Goal: Ask a question

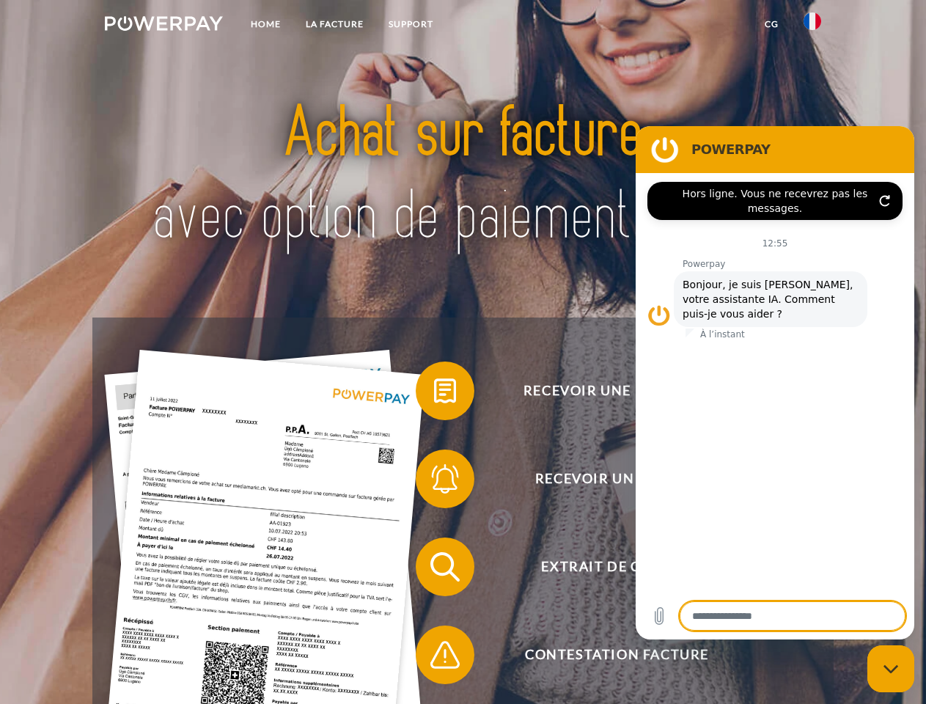
click at [163, 26] on img at bounding box center [164, 23] width 118 height 15
click at [812, 26] on img at bounding box center [813, 21] width 18 height 18
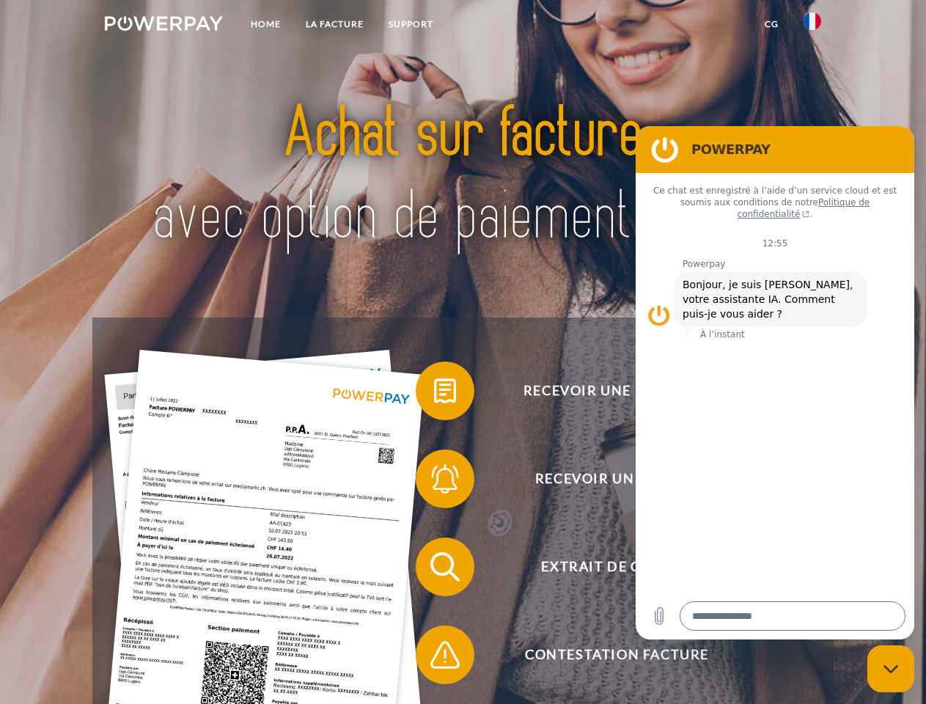
click at [771, 24] on link "CG" at bounding box center [771, 24] width 39 height 26
click at [434, 394] on span at bounding box center [422, 390] width 73 height 73
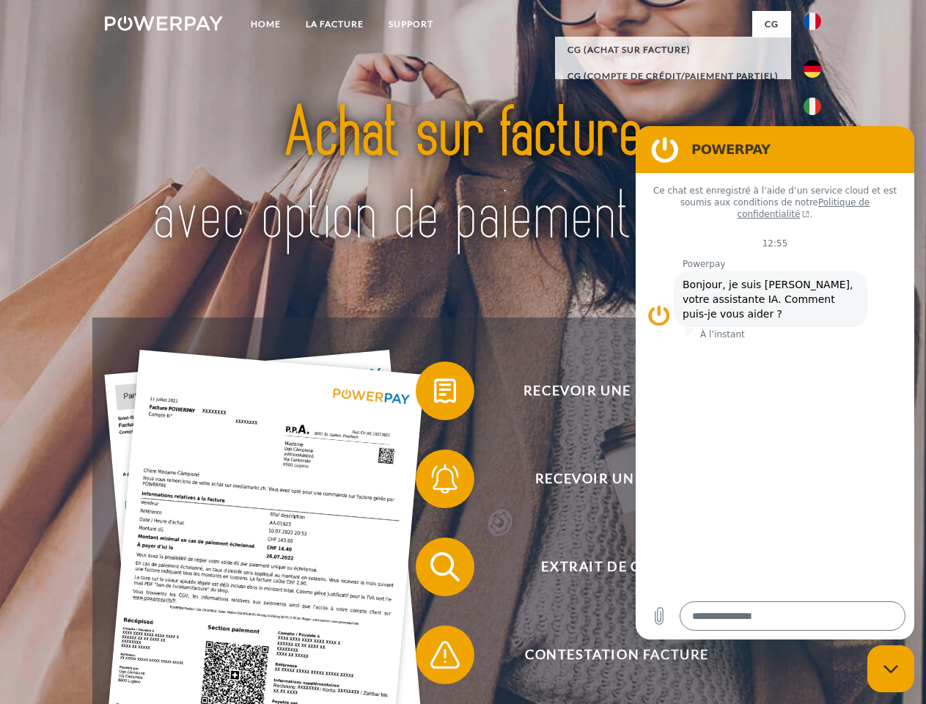
click at [434, 482] on div "Recevoir une facture ? Recevoir un rappel? Extrait de compte retour" at bounding box center [462, 610] width 740 height 587
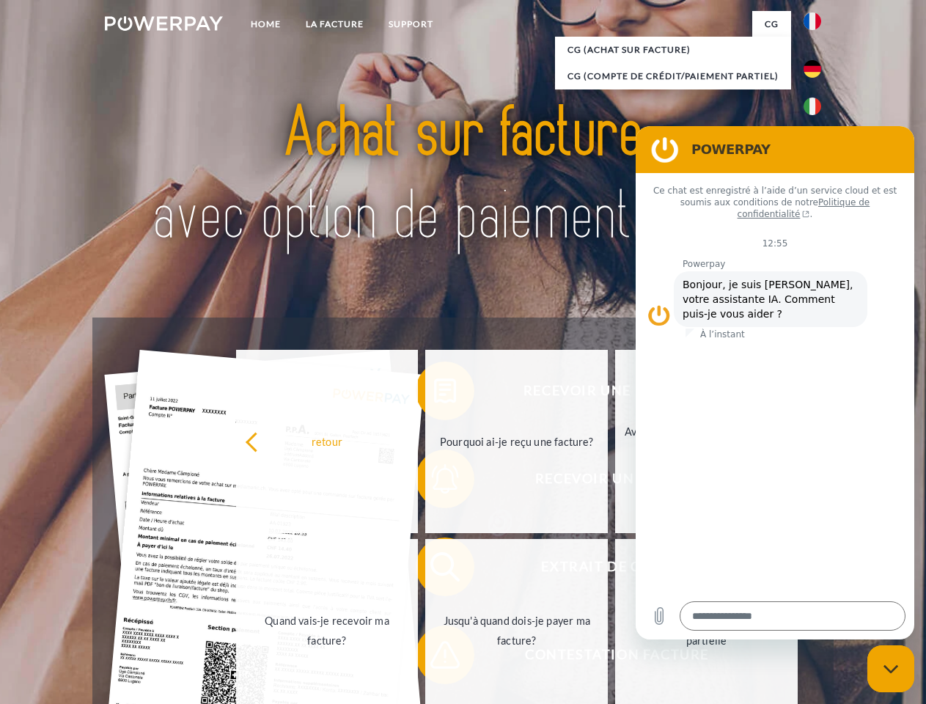
click at [434, 570] on link "Jusqu'à quand dois-je payer ma facture?" at bounding box center [516, 630] width 183 height 183
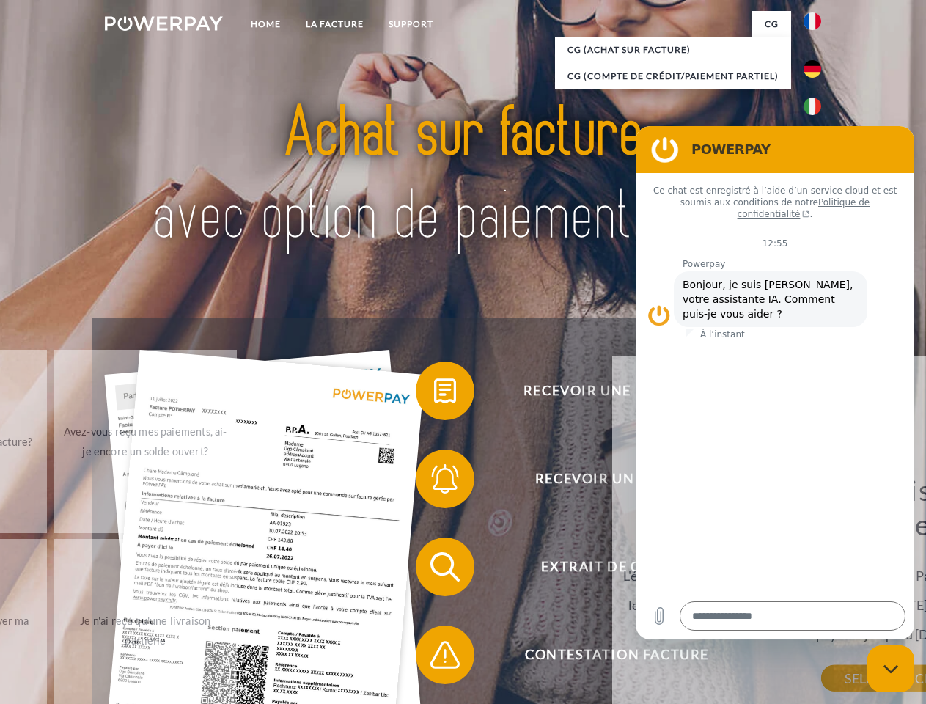
click at [434, 658] on span at bounding box center [422, 654] width 73 height 73
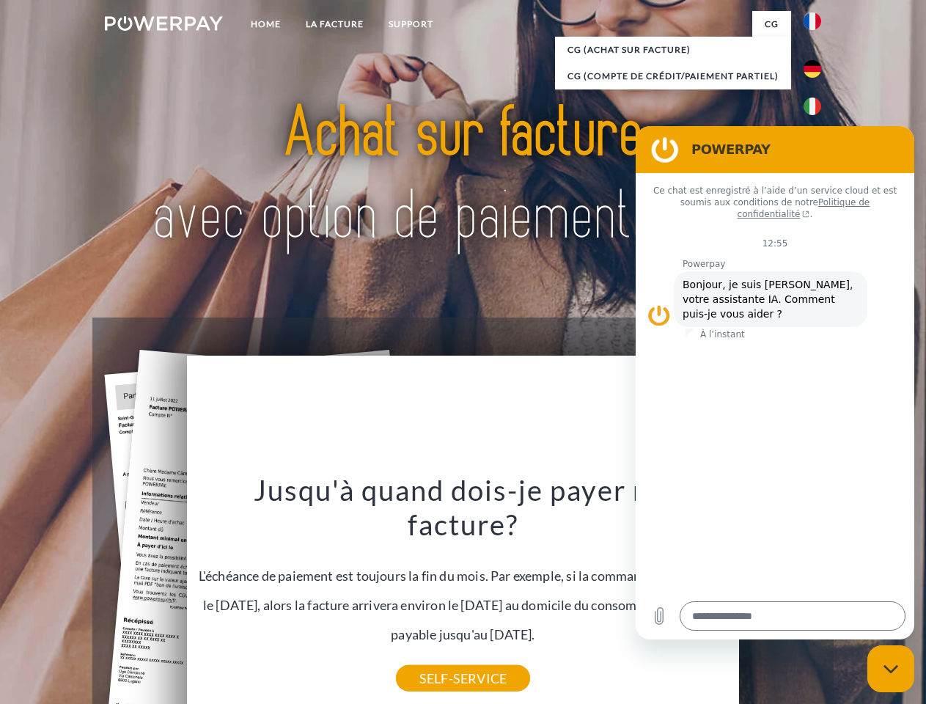
click at [891, 669] on icon "Fermer la fenêtre de messagerie" at bounding box center [890, 669] width 15 height 10
type textarea "*"
